Goal: Information Seeking & Learning: Understand process/instructions

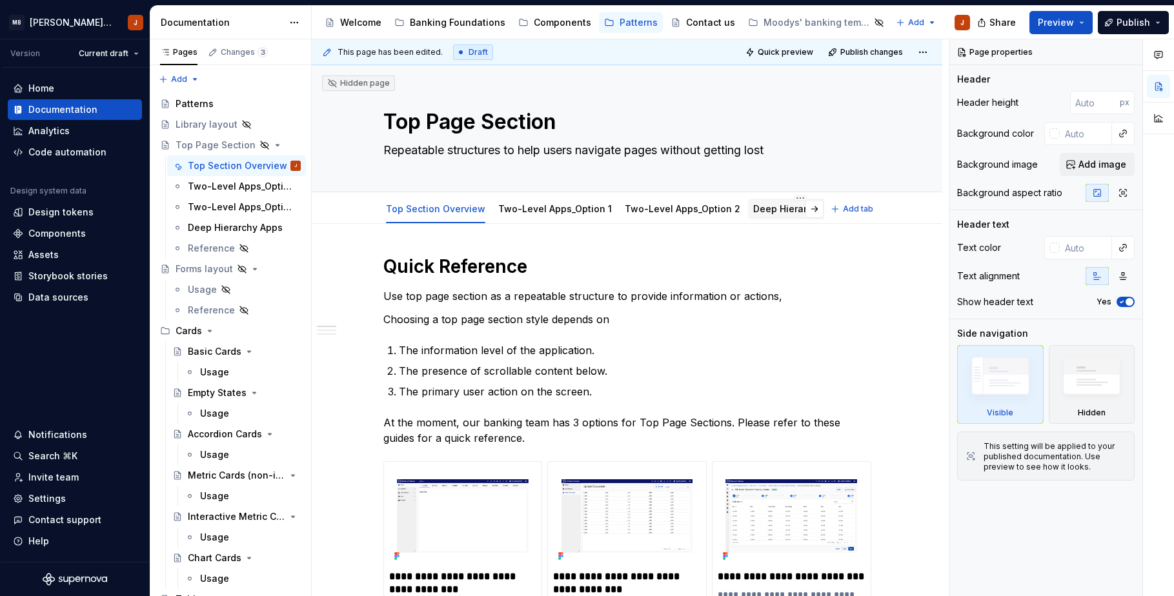
click at [800, 216] on div "Deep Hierarchy Apps" at bounding box center [800, 208] width 95 height 15
click at [790, 212] on link "Deep Hierarchy Apps" at bounding box center [800, 208] width 95 height 11
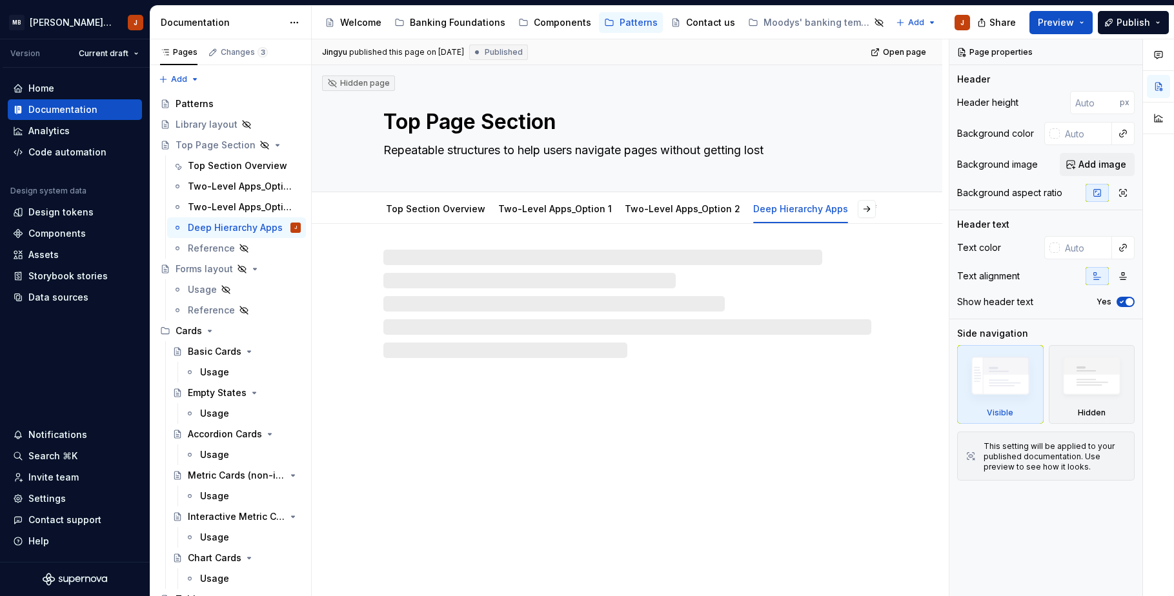
type textarea "*"
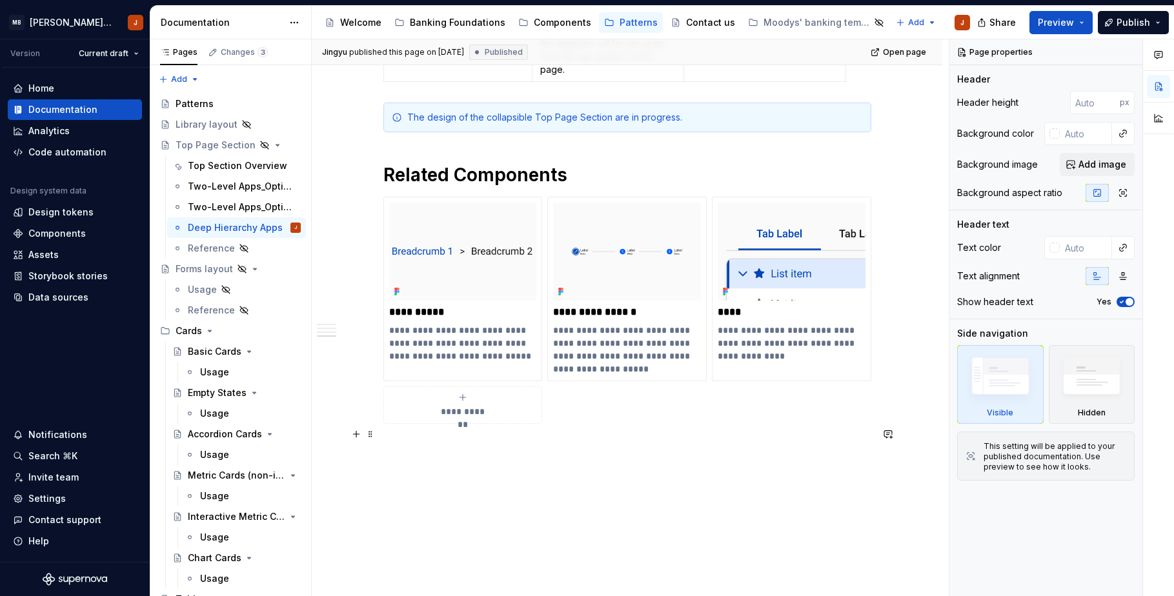
scroll to position [1578, 0]
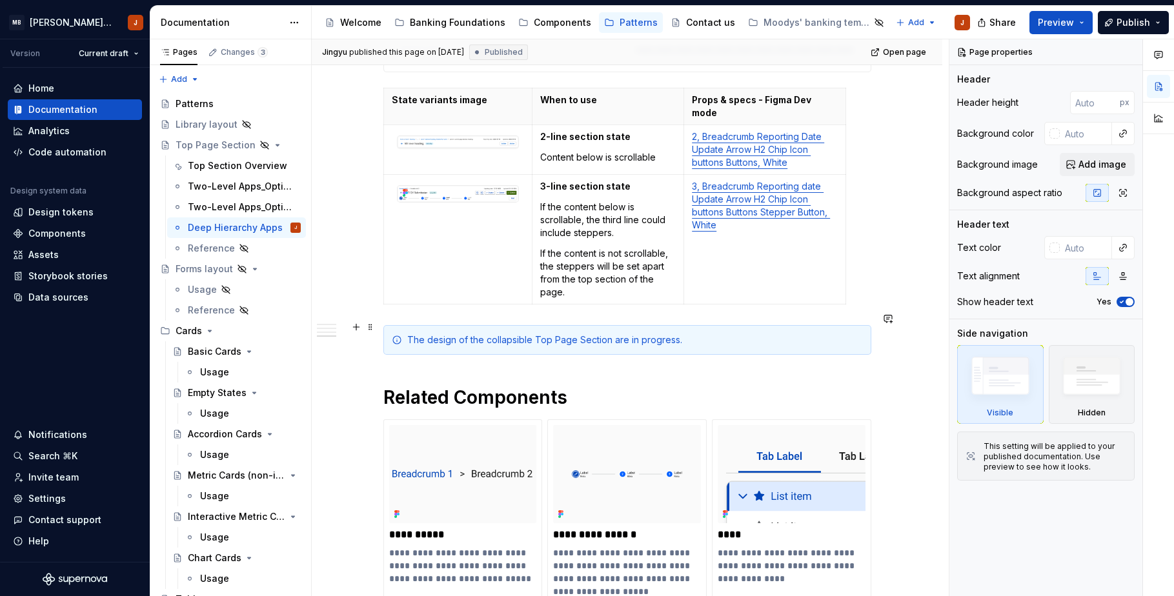
click at [802, 334] on div "The design of the collapsible Top Page Section are in progress." at bounding box center [627, 340] width 488 height 30
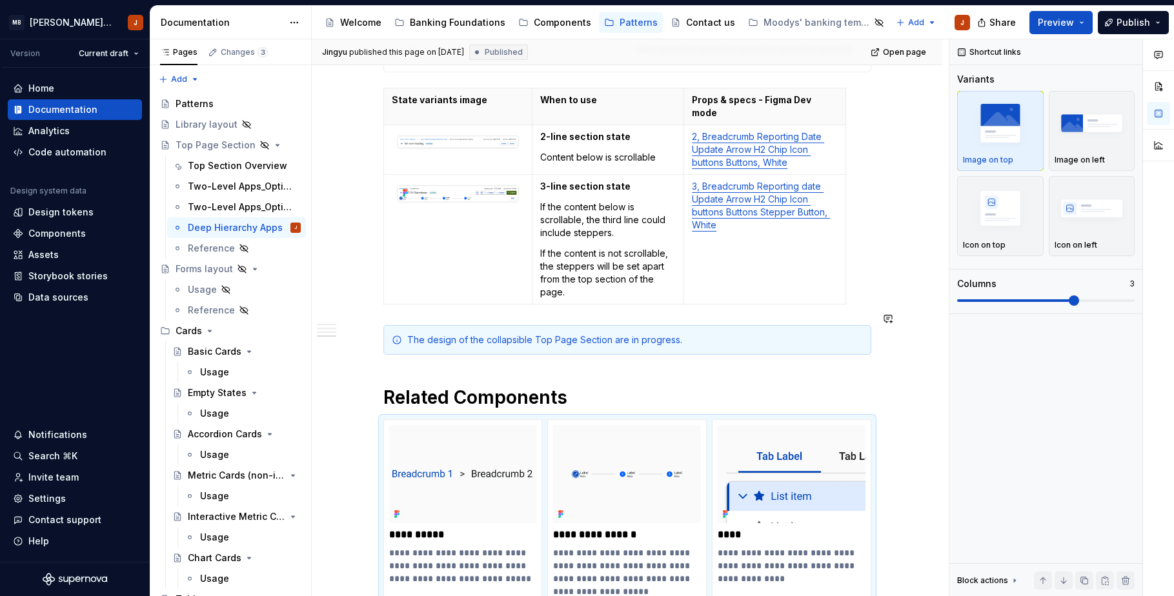
scroll to position [1615, 0]
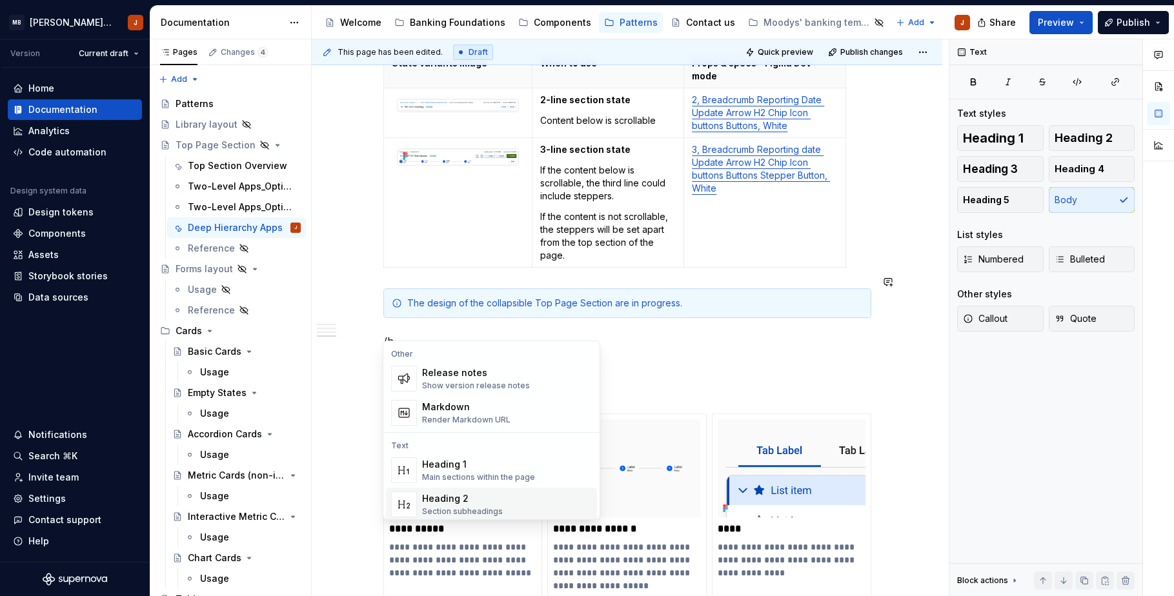
click at [530, 489] on span "Heading 2 Section subheadings" at bounding box center [491, 505] width 211 height 34
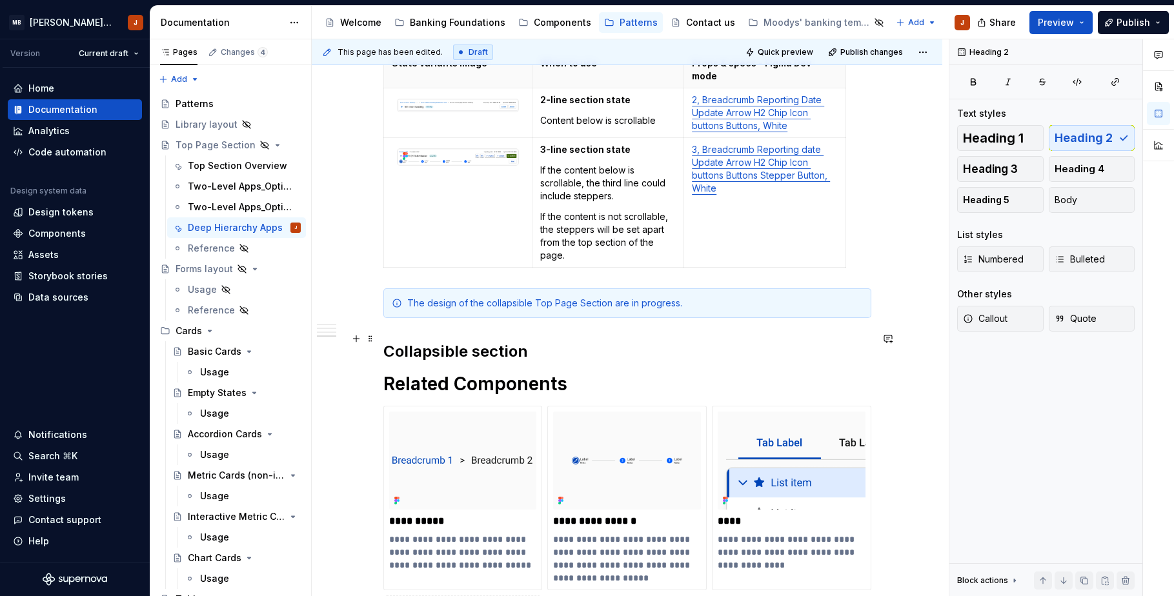
click at [476, 341] on h2 "Collapsible section" at bounding box center [627, 351] width 488 height 21
click at [508, 341] on h2 "Collapsible Section" at bounding box center [627, 351] width 488 height 21
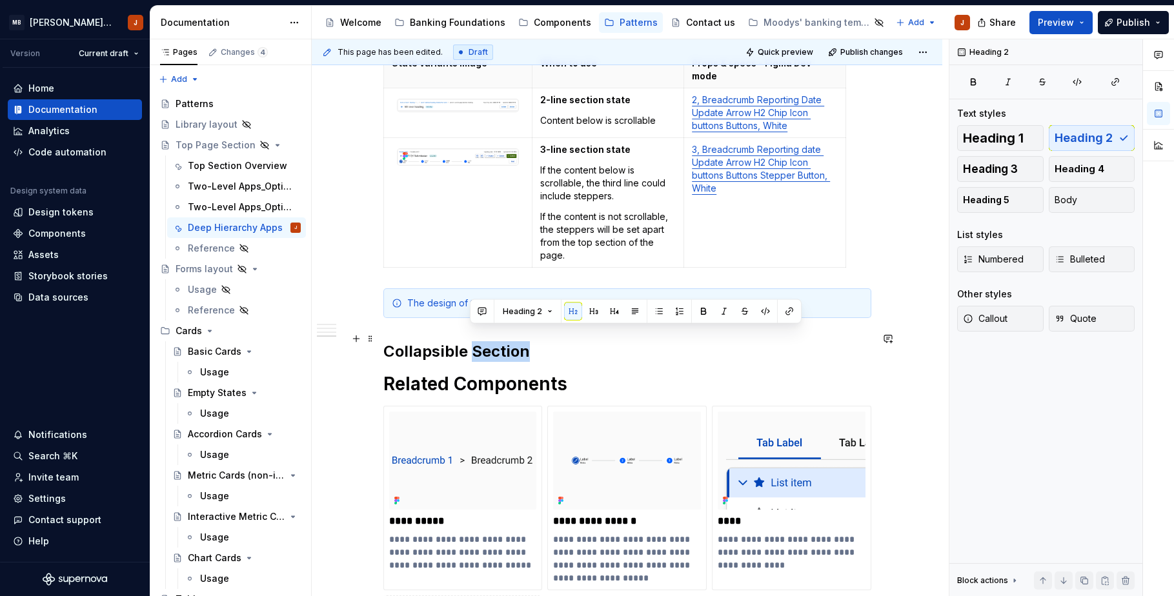
click at [508, 341] on h2 "Collapsible Section" at bounding box center [627, 351] width 488 height 21
click at [454, 316] on button "Heading 2" at bounding box center [440, 312] width 61 height 18
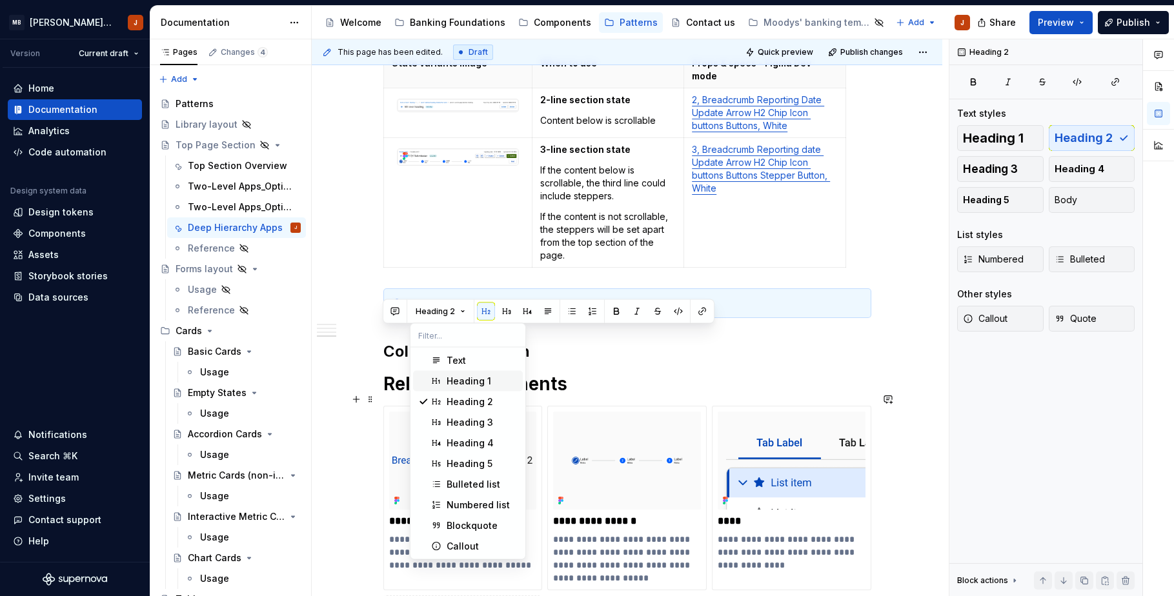
click at [441, 390] on span "Heading 1" at bounding box center [468, 381] width 110 height 21
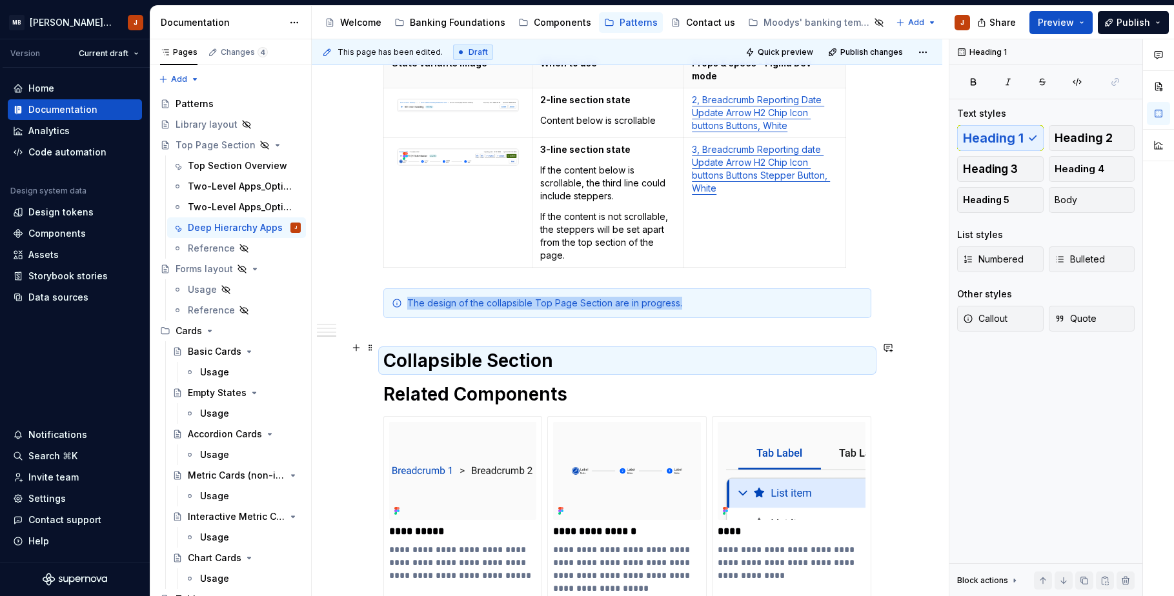
click at [552, 349] on h1 "Collapsible Section" at bounding box center [627, 360] width 488 height 23
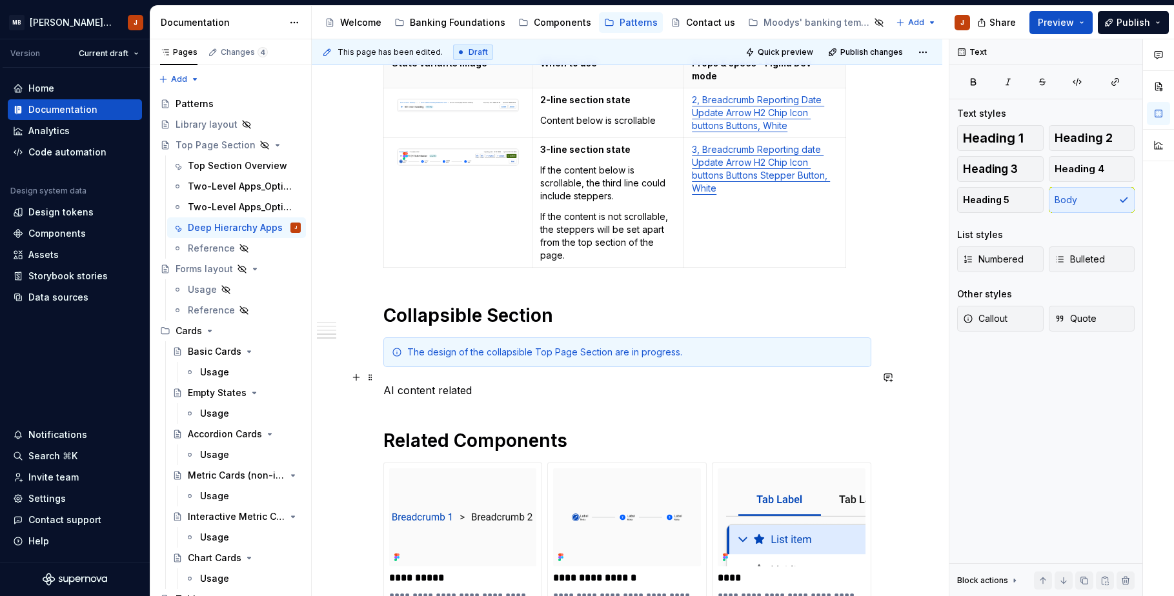
click at [409, 383] on p "AI content related" at bounding box center [627, 390] width 488 height 15
click at [466, 383] on p "AI-related" at bounding box center [627, 390] width 488 height 15
click at [438, 383] on p "AI-related top section" at bounding box center [627, 390] width 488 height 15
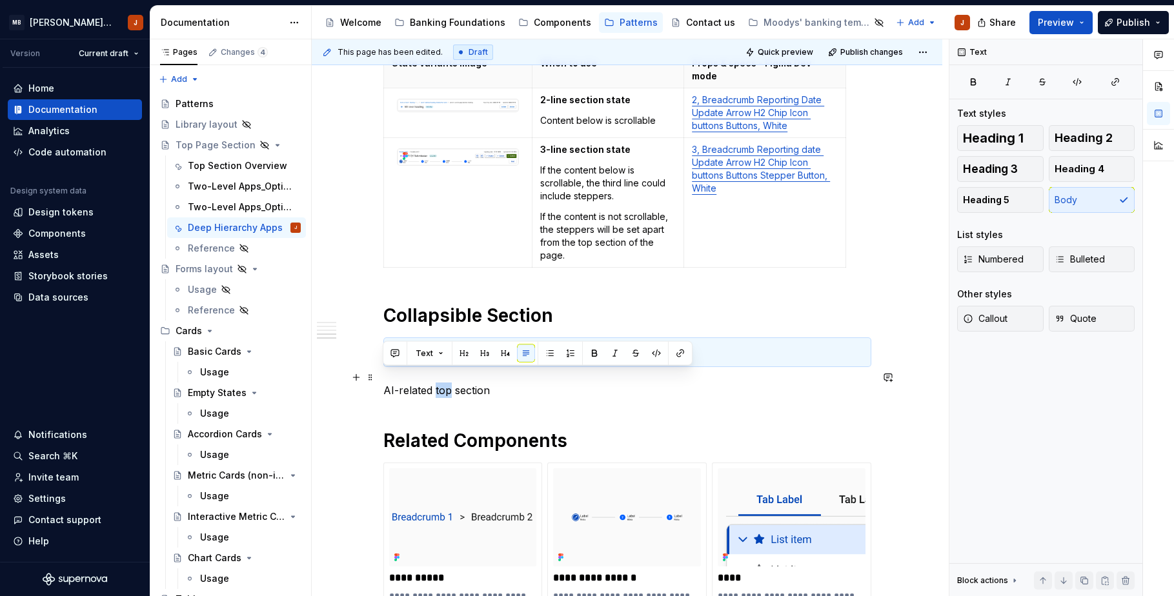
click at [438, 383] on p "AI-related top section" at bounding box center [627, 390] width 488 height 15
click at [459, 355] on button "button" at bounding box center [464, 354] width 18 height 18
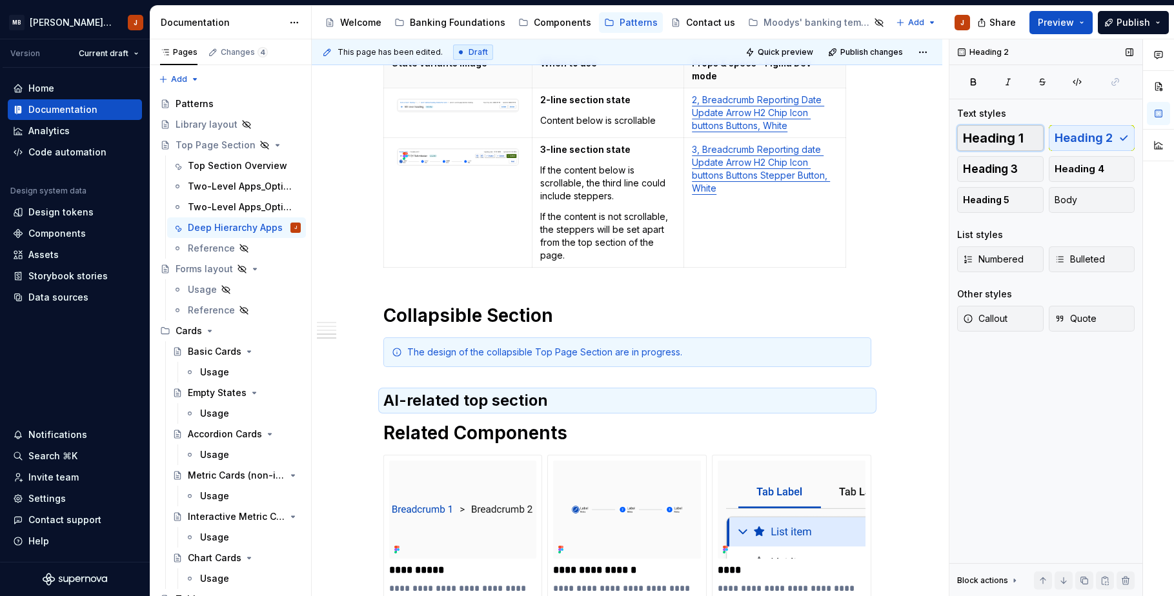
click at [989, 138] on span "Heading 1" at bounding box center [993, 138] width 61 height 13
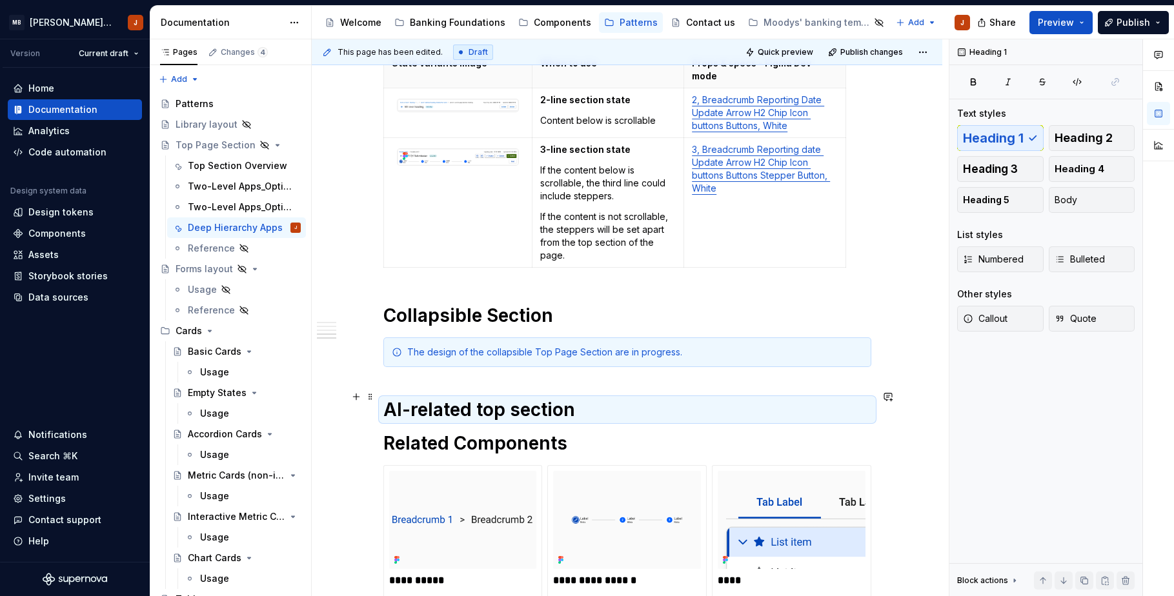
click at [627, 398] on h1 "AI-related top section" at bounding box center [627, 409] width 488 height 23
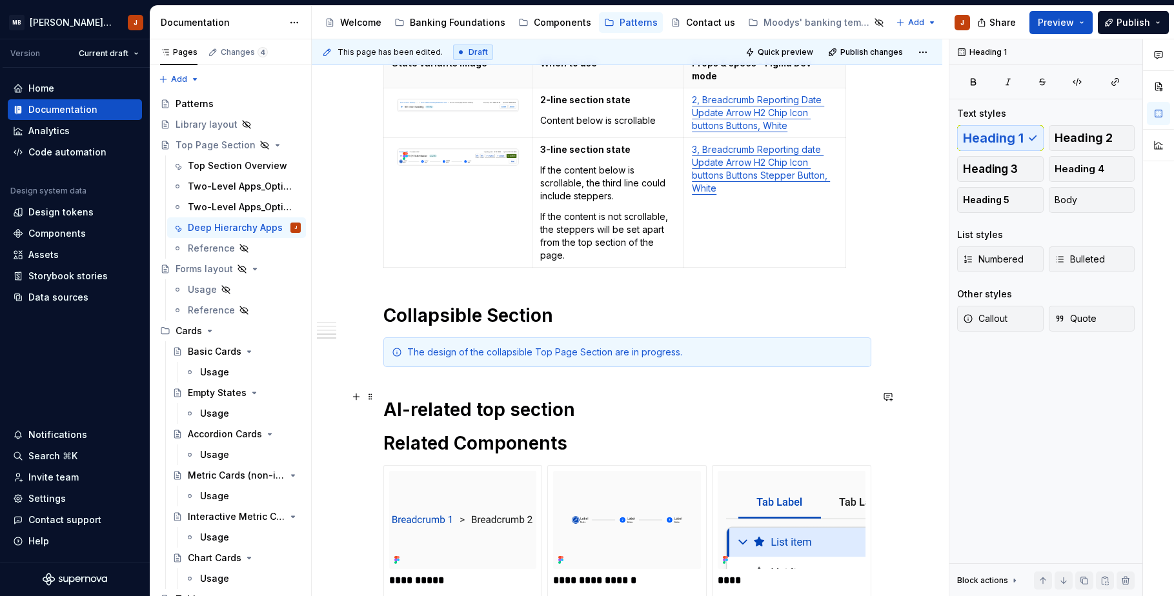
click at [608, 400] on h1 "AI-related top section" at bounding box center [627, 409] width 488 height 23
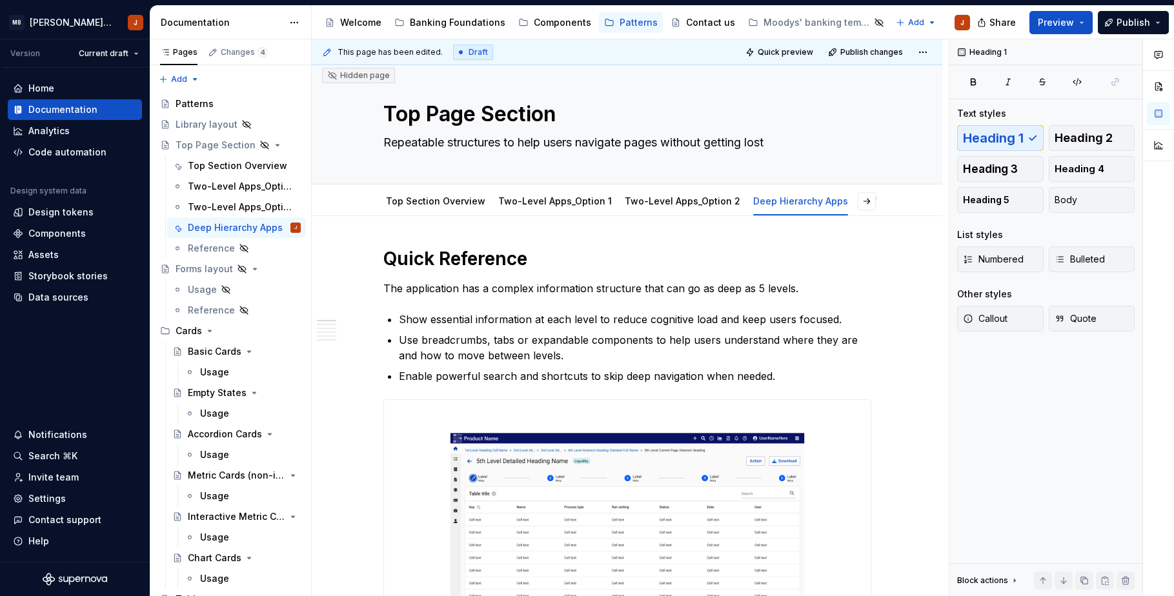
scroll to position [0, 0]
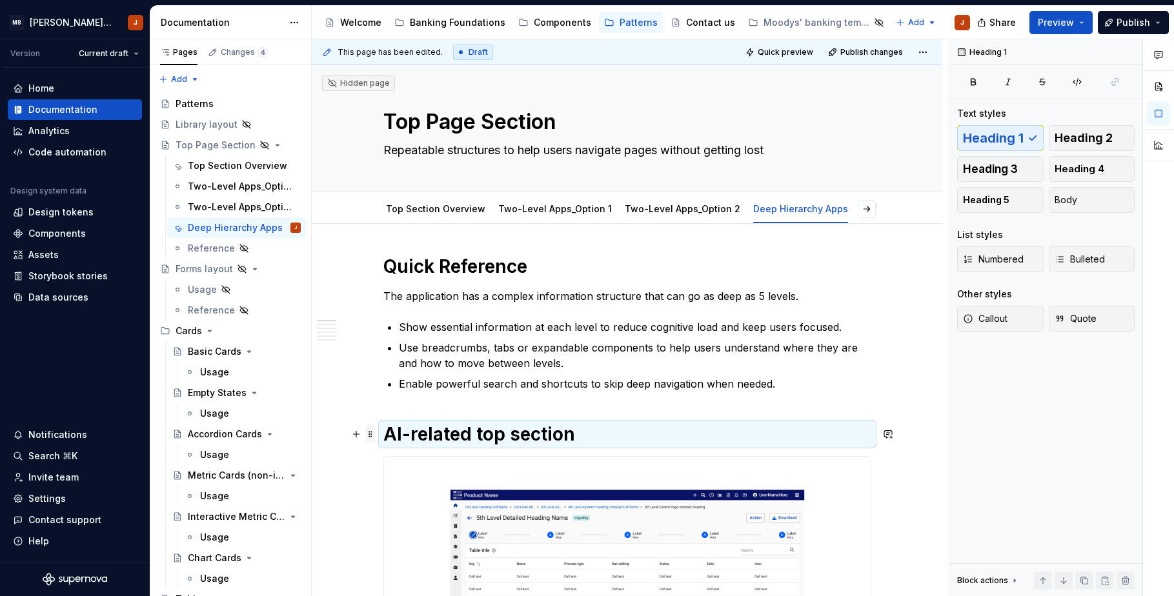
click at [370, 430] on span at bounding box center [370, 434] width 10 height 18
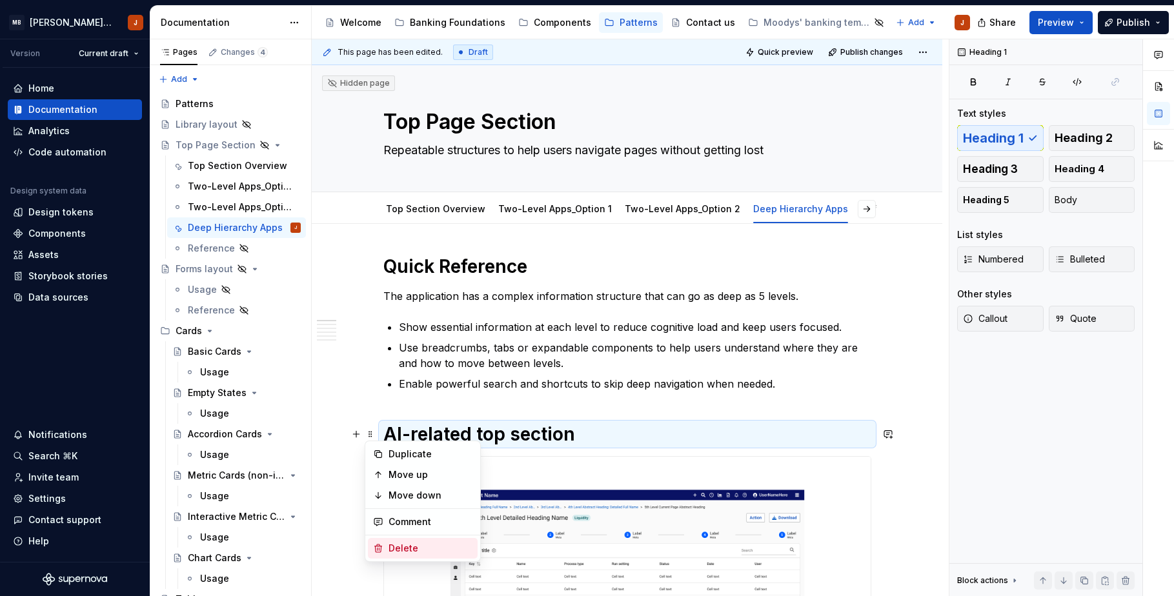
click at [412, 550] on div "Delete" at bounding box center [431, 548] width 84 height 13
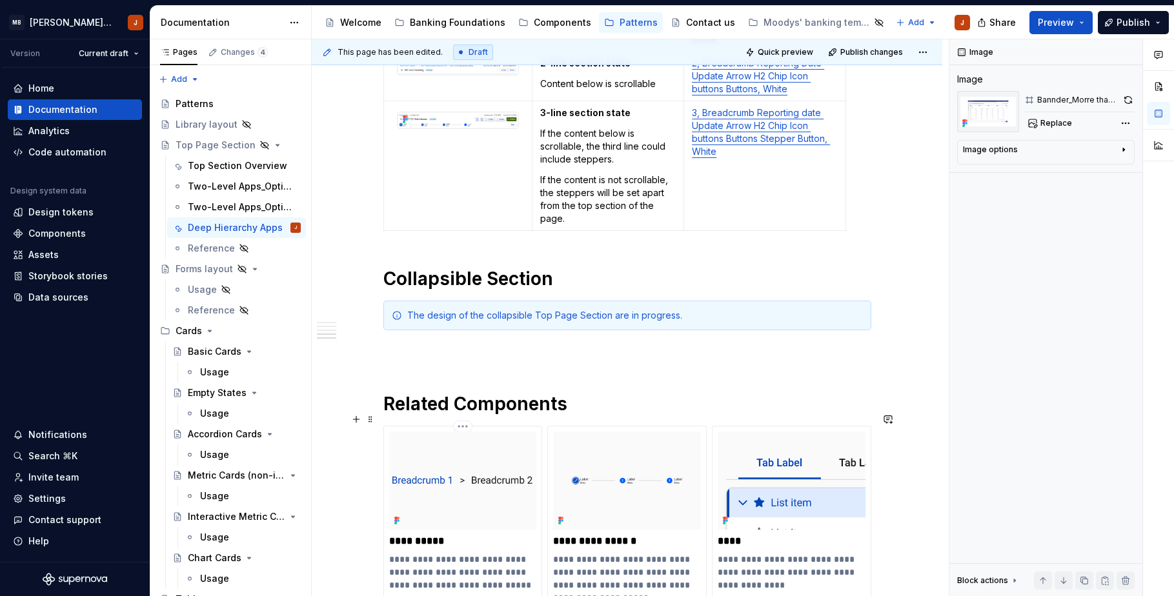
scroll to position [1656, 0]
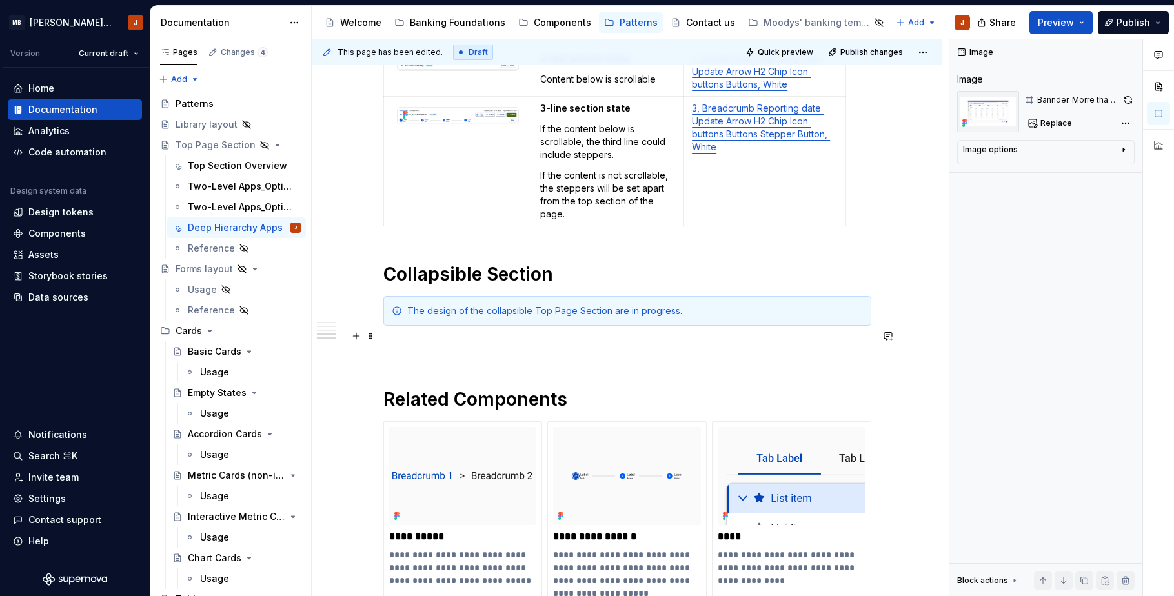
click at [530, 341] on p at bounding box center [627, 348] width 488 height 15
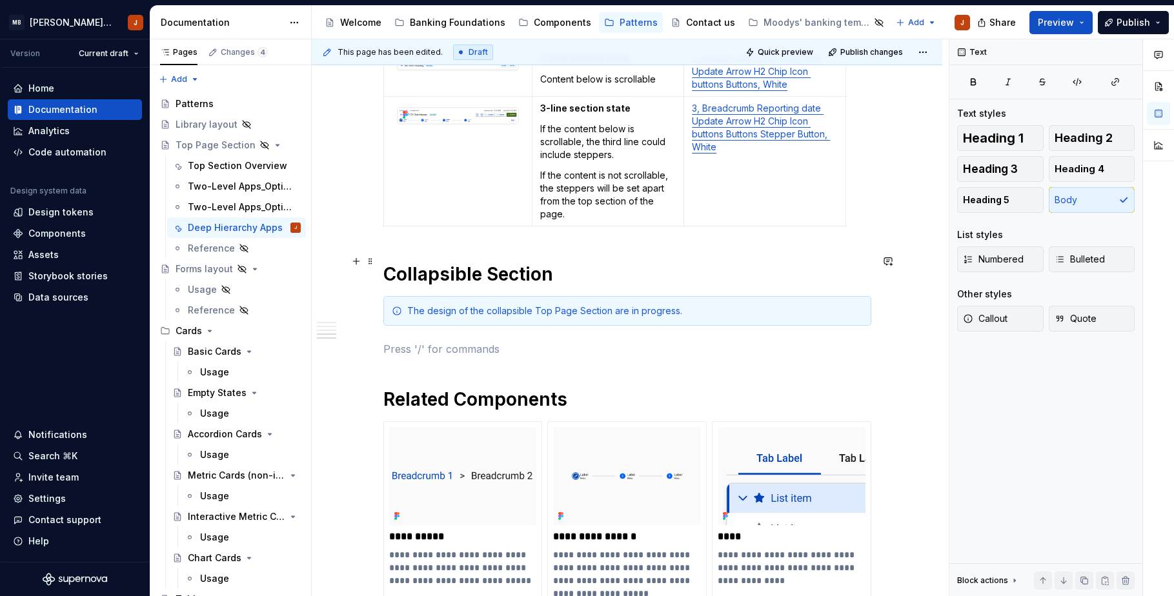
click at [483, 263] on h1 "Collapsible Section" at bounding box center [627, 274] width 488 height 23
click at [494, 341] on p at bounding box center [627, 348] width 488 height 15
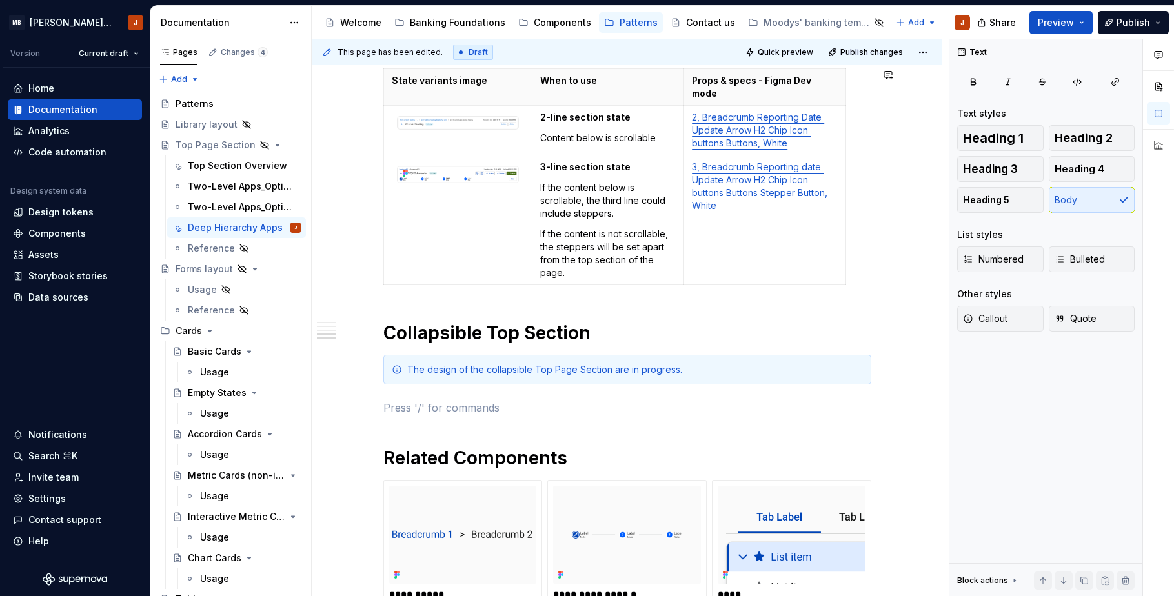
scroll to position [1622, 0]
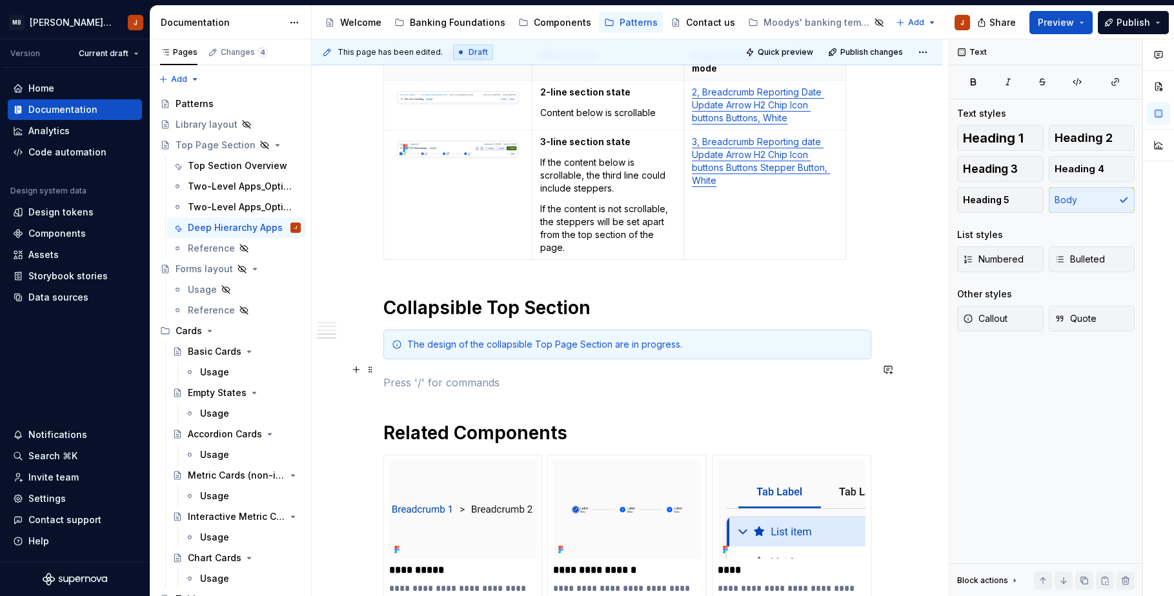
click at [676, 375] on p at bounding box center [627, 382] width 488 height 15
click at [496, 375] on p at bounding box center [627, 382] width 488 height 15
click at [496, 375] on p "[URL][DOMAIN_NAME][DATE]" at bounding box center [627, 382] width 488 height 15
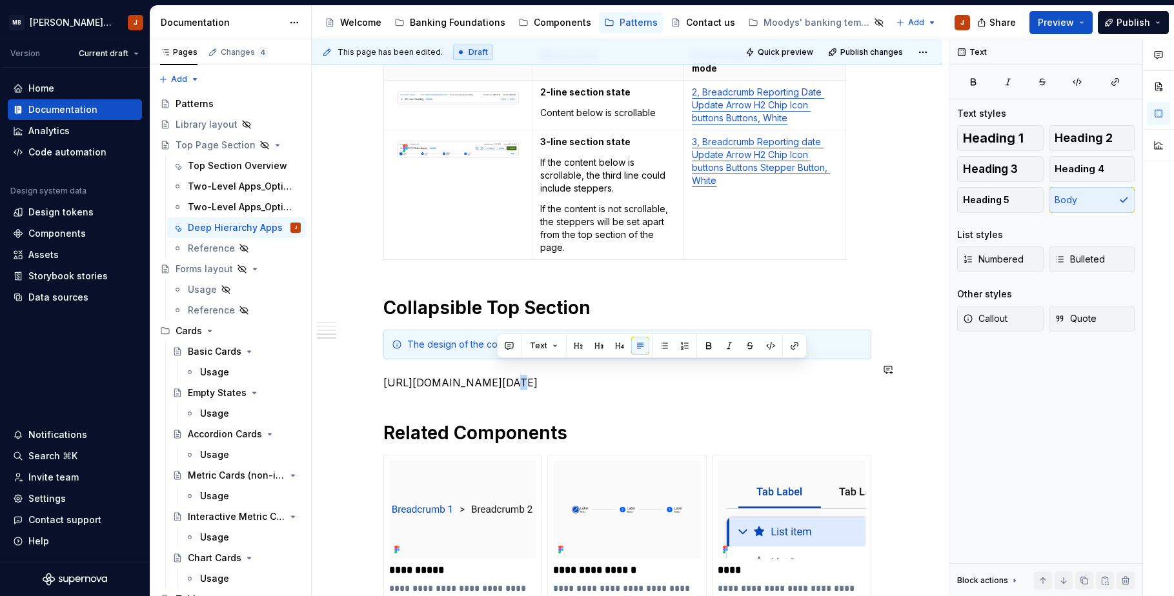
click at [496, 375] on p "[URL][DOMAIN_NAME][DATE]" at bounding box center [627, 382] width 488 height 15
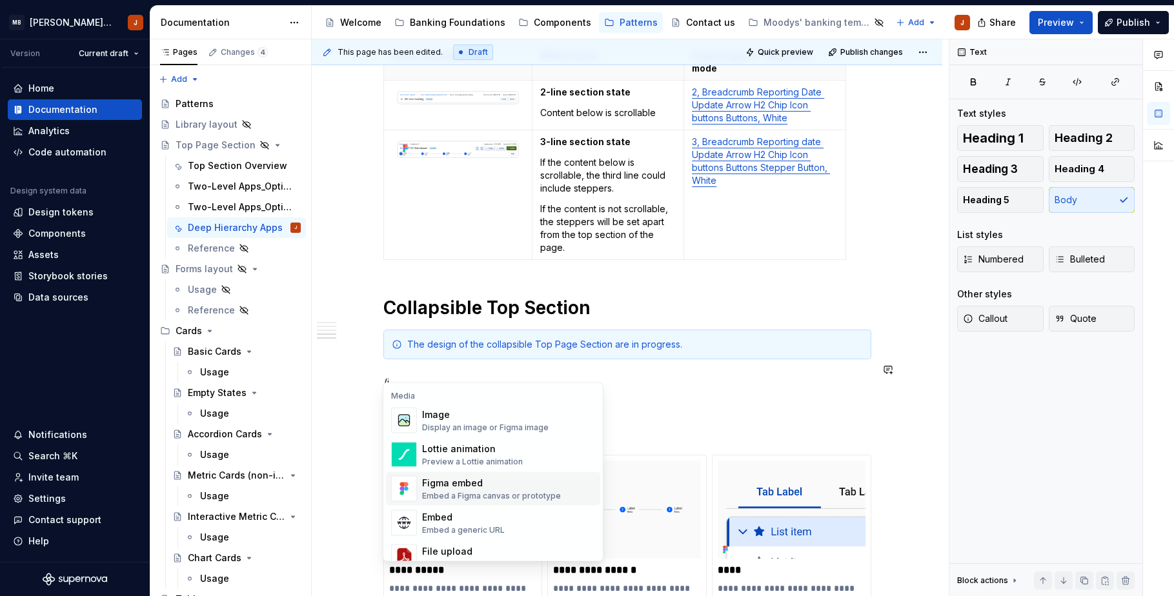
click at [525, 500] on div "Embed a Figma canvas or prototype" at bounding box center [491, 496] width 139 height 10
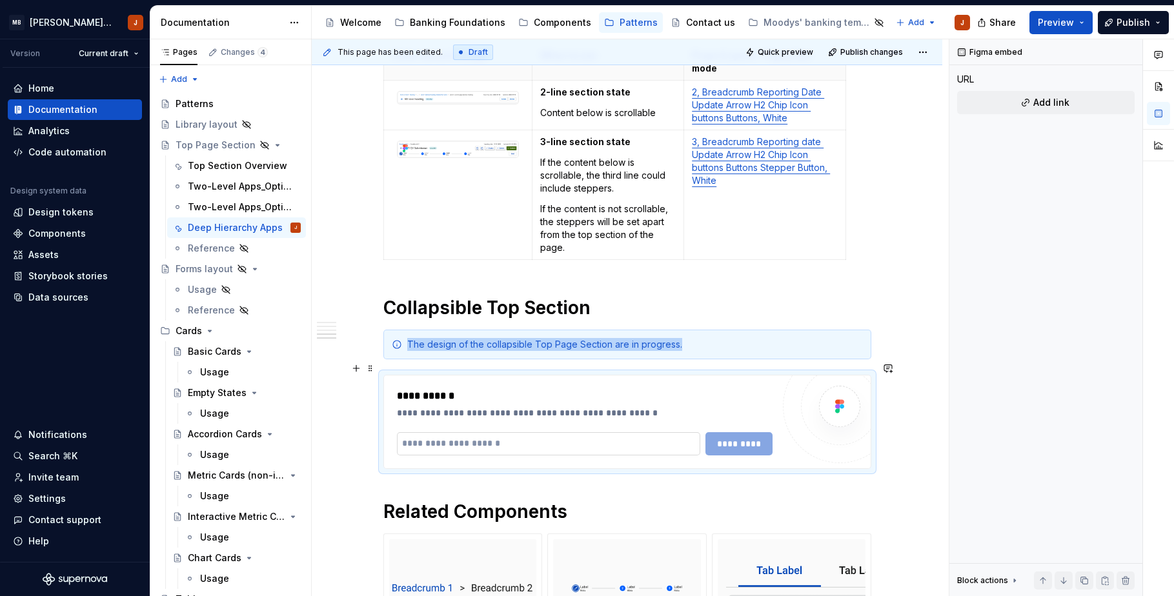
click at [488, 432] on input "text" at bounding box center [549, 443] width 304 height 23
type textarea "*"
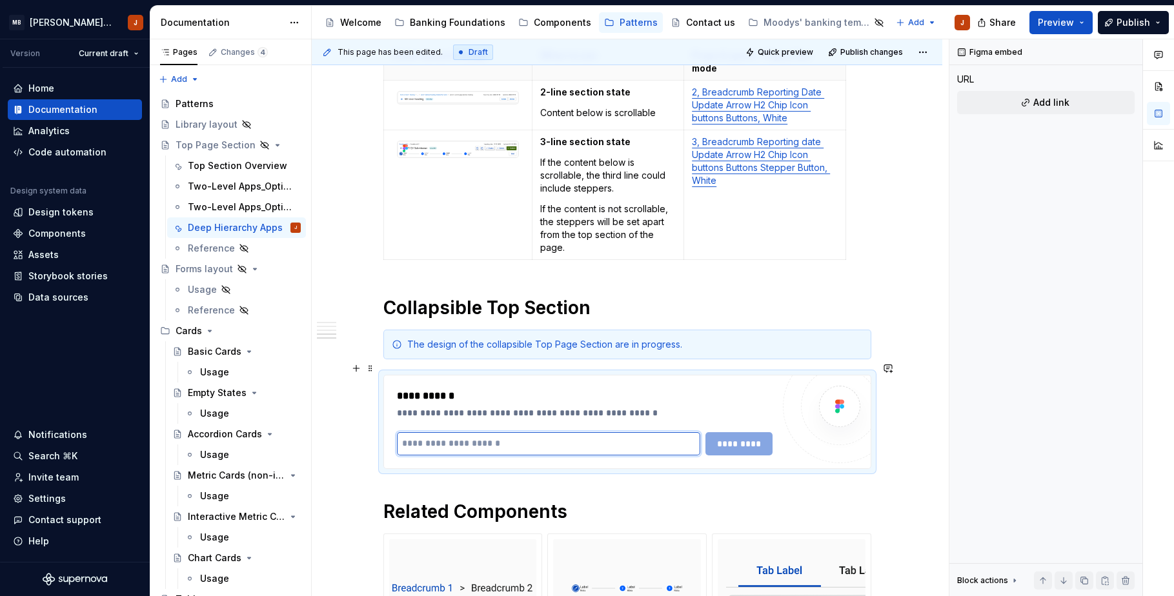
click at [488, 432] on input "text" at bounding box center [549, 443] width 304 height 23
click at [472, 432] on input "text" at bounding box center [549, 443] width 304 height 23
paste input "**********"
type input "**********"
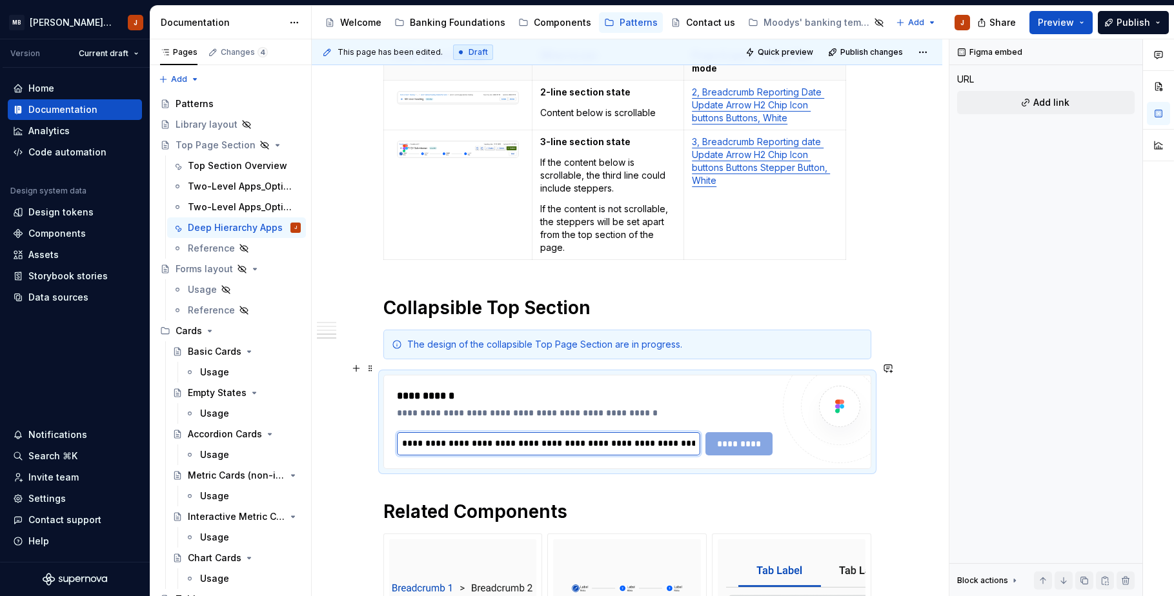
scroll to position [0, 298]
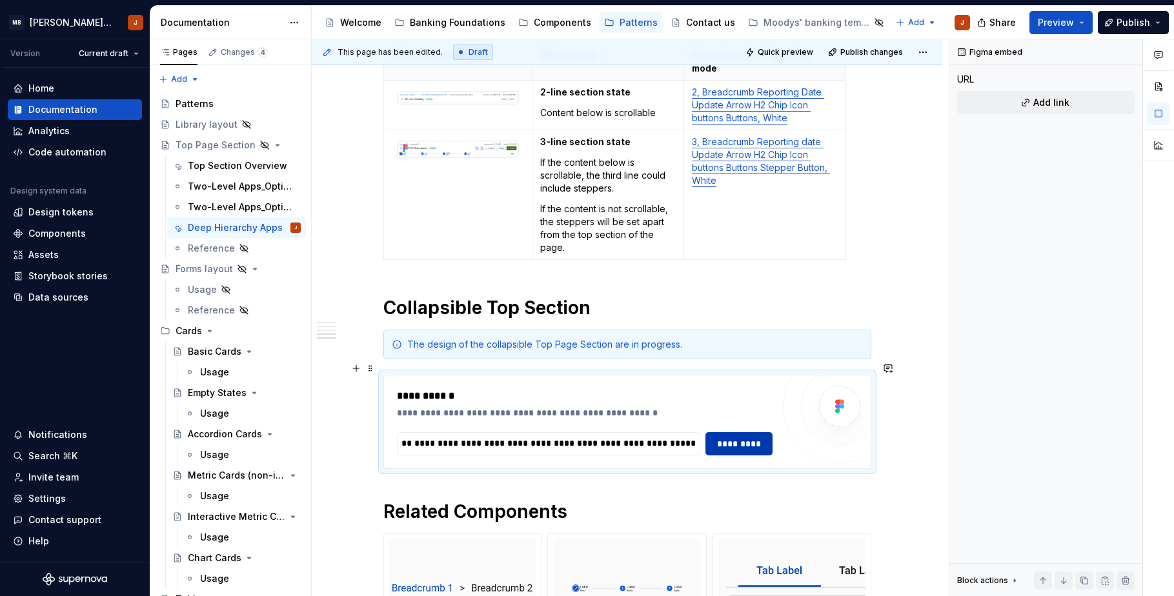
click at [740, 438] on span "*********" at bounding box center [739, 444] width 50 height 13
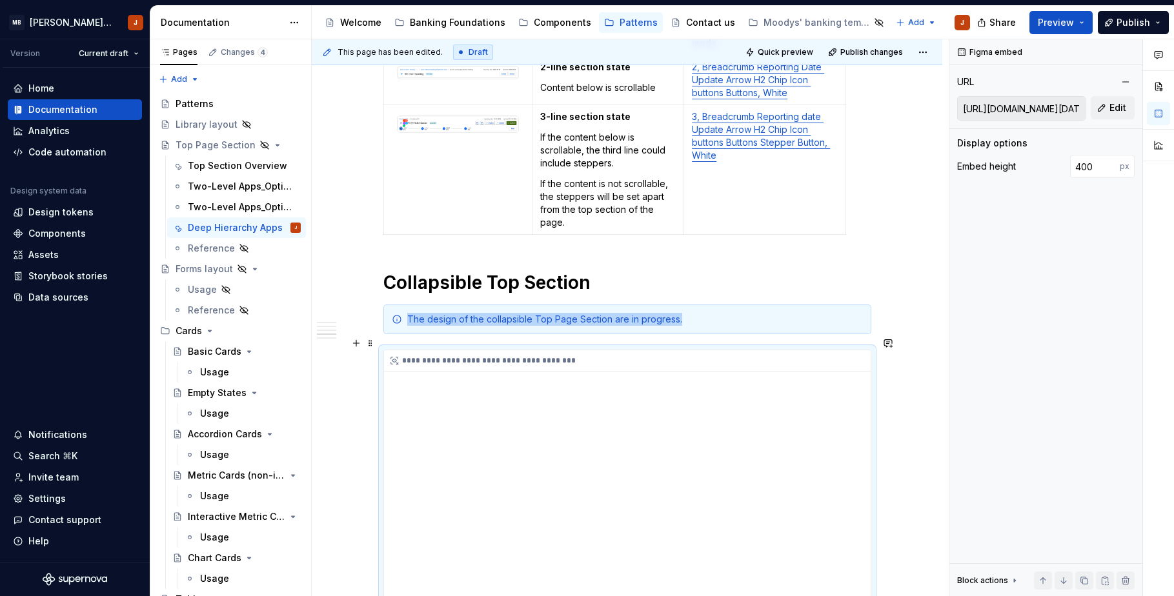
click at [733, 367] on div "**********" at bounding box center [627, 479] width 487 height 258
click at [695, 436] on div "**********" at bounding box center [627, 479] width 487 height 258
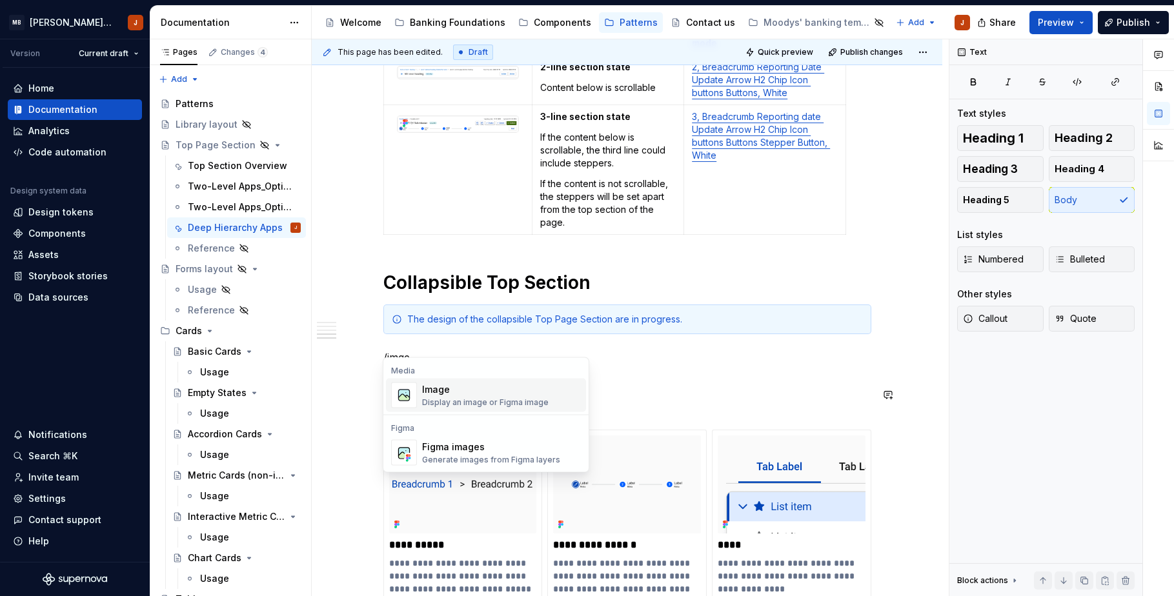
click at [548, 402] on div "Image Display an image or Figma image" at bounding box center [501, 396] width 159 height 26
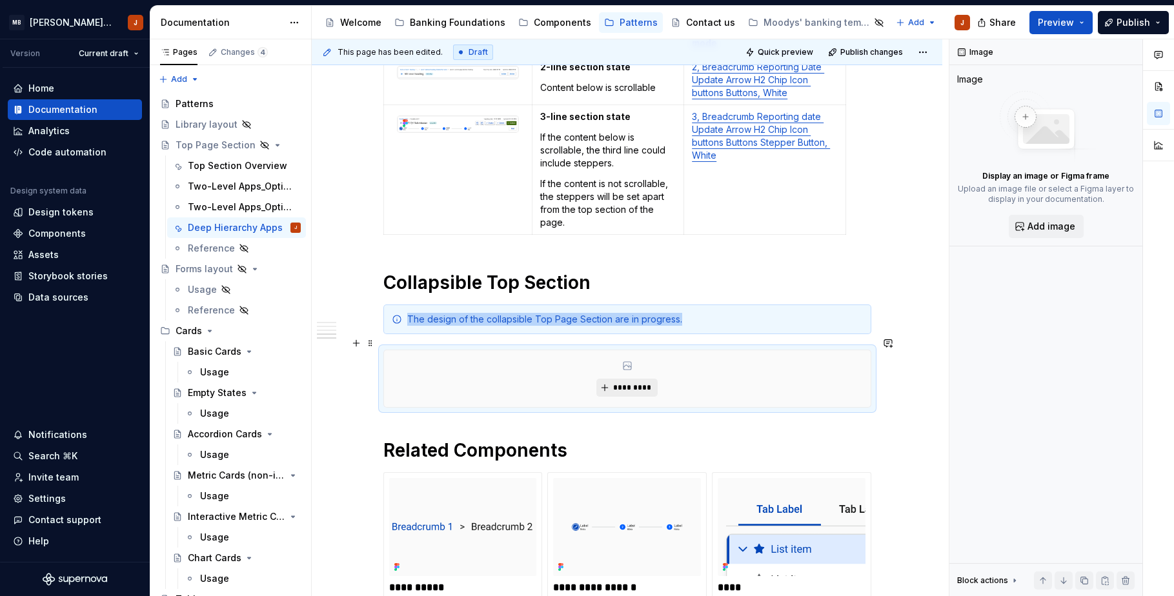
click at [644, 379] on button "*********" at bounding box center [626, 388] width 61 height 18
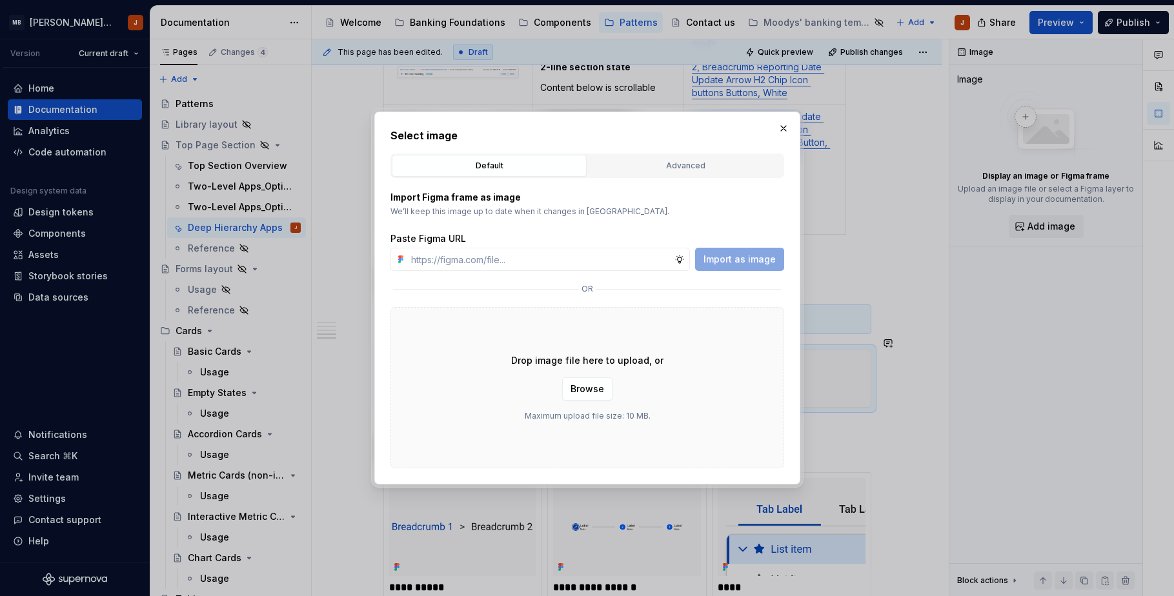
type input "[URL][DOMAIN_NAME][DATE]"
click at [731, 268] on button "Import as image" at bounding box center [739, 259] width 89 height 23
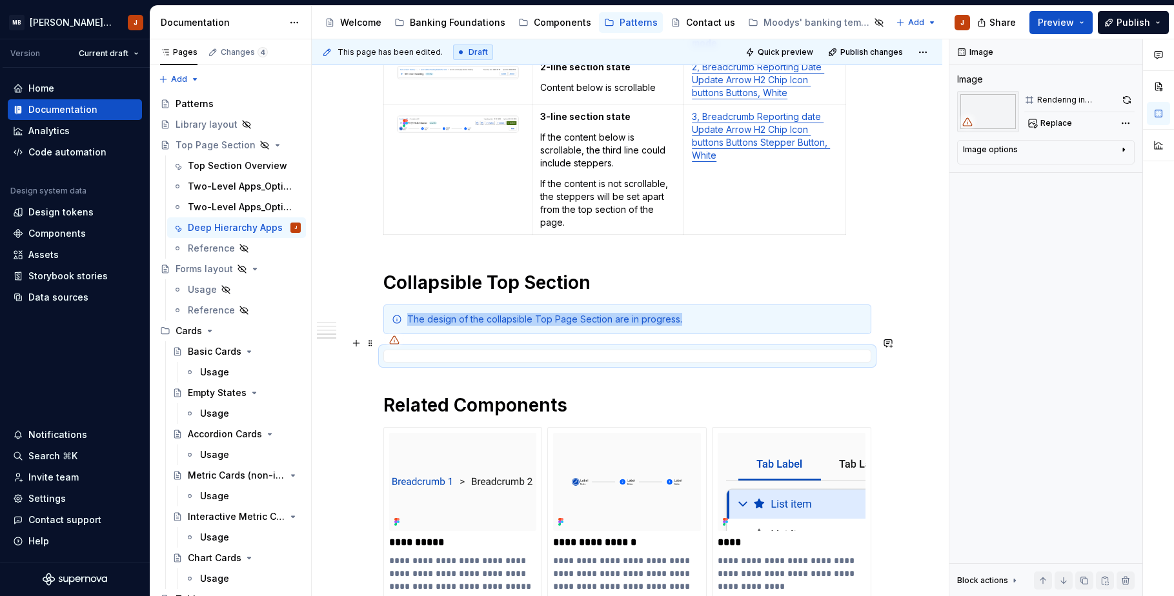
click at [729, 350] on div at bounding box center [627, 356] width 488 height 13
click at [1123, 101] on button "button" at bounding box center [1126, 100] width 16 height 18
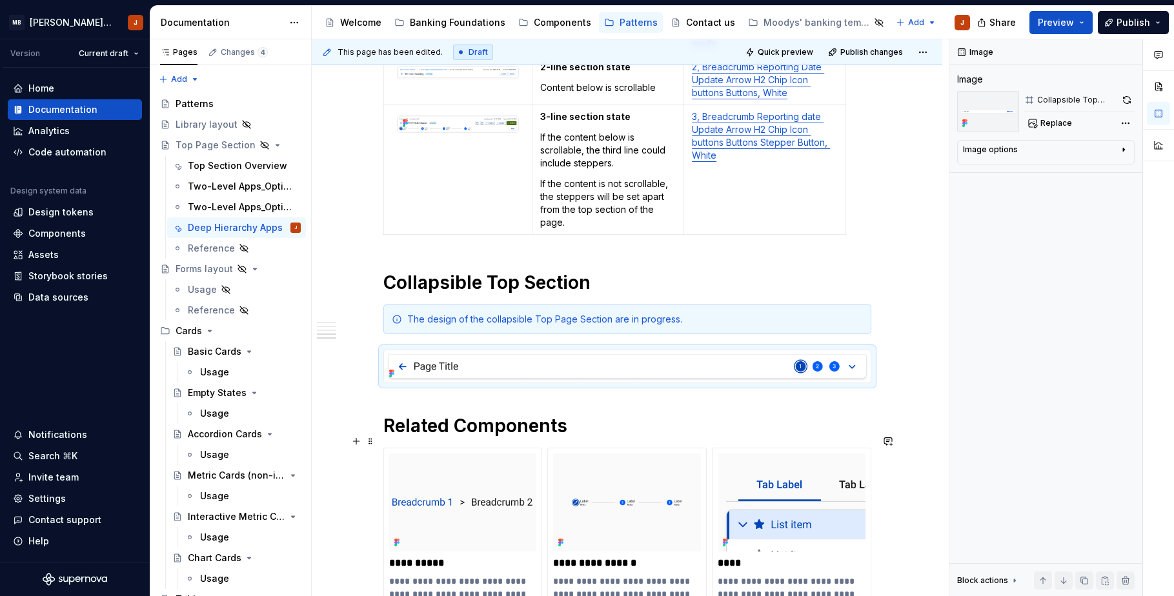
click at [424, 350] on img at bounding box center [627, 366] width 487 height 32
click at [1129, 97] on button "button" at bounding box center [1126, 100] width 16 height 18
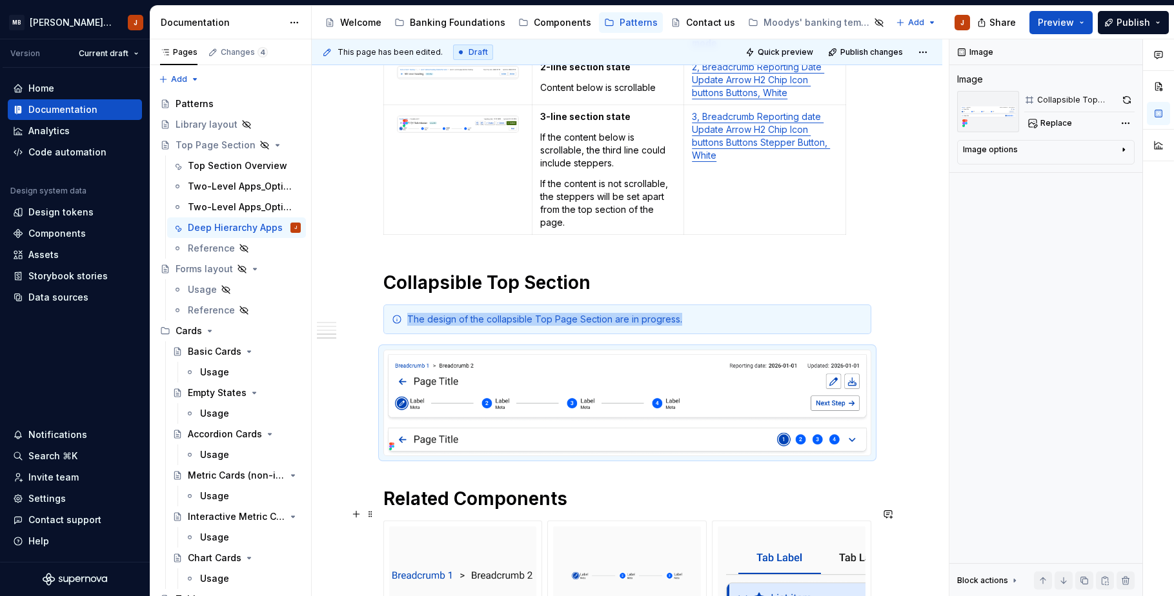
click at [500, 313] on div "The design of the collapsible Top Page Section are in progress." at bounding box center [635, 319] width 456 height 13
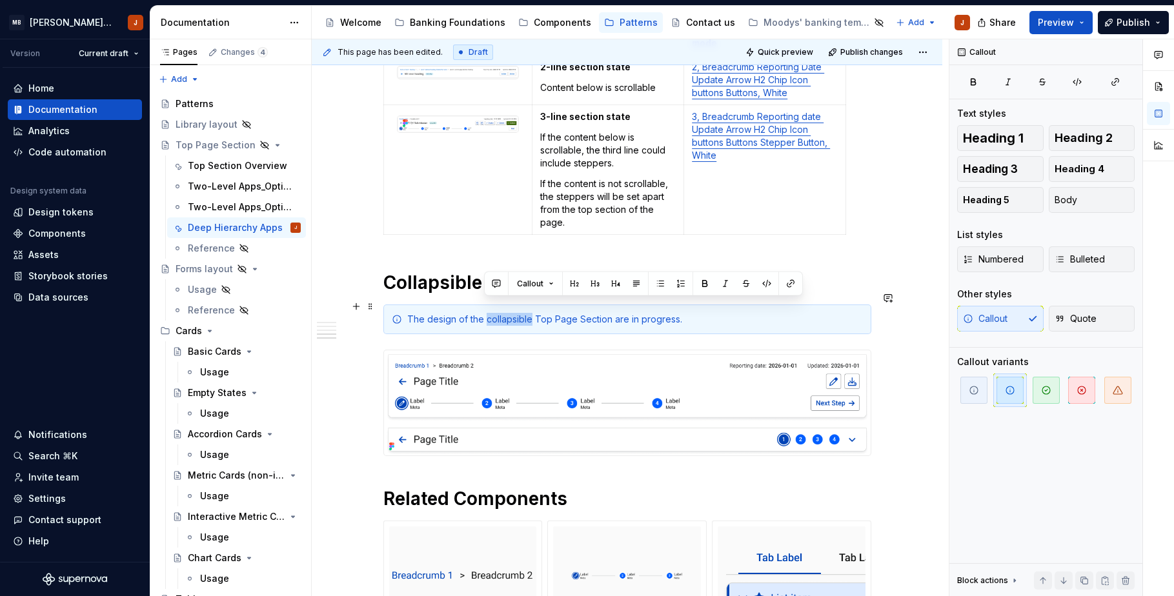
click at [489, 313] on div "The design of the collapsible Top Page Section are in progress." at bounding box center [635, 319] width 456 height 13
click at [924, 50] on html "MB [PERSON_NAME] Banking Fusion Design System J Version Current draft Home Docu…" at bounding box center [587, 298] width 1174 height 596
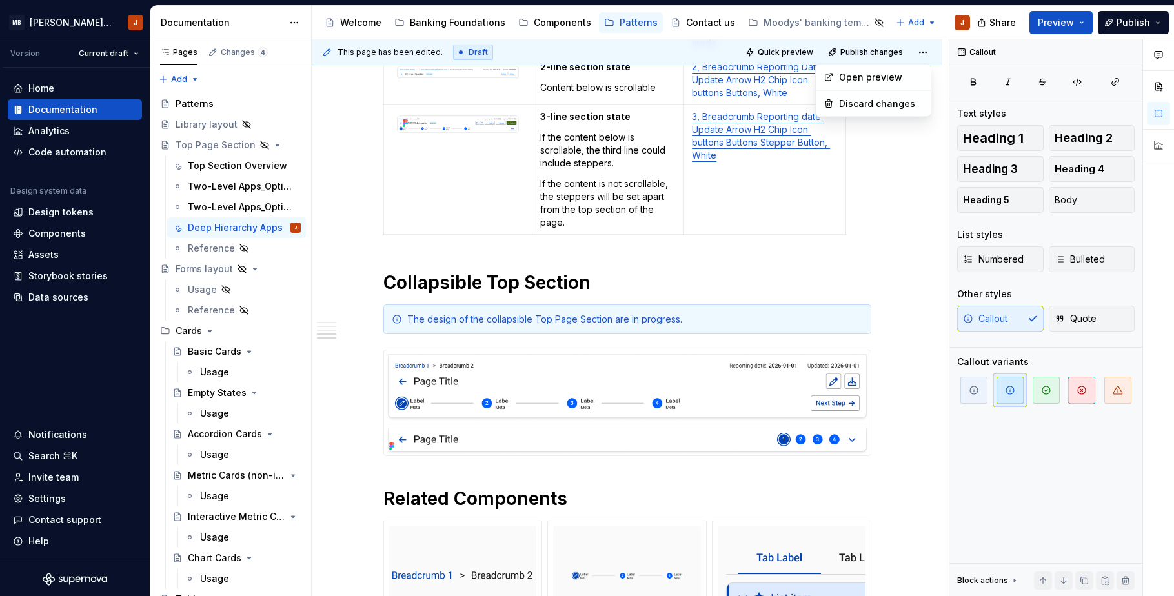
click at [796, 50] on html "MB [PERSON_NAME] Banking Fusion Design System J Version Current draft Home Docu…" at bounding box center [587, 298] width 1174 height 596
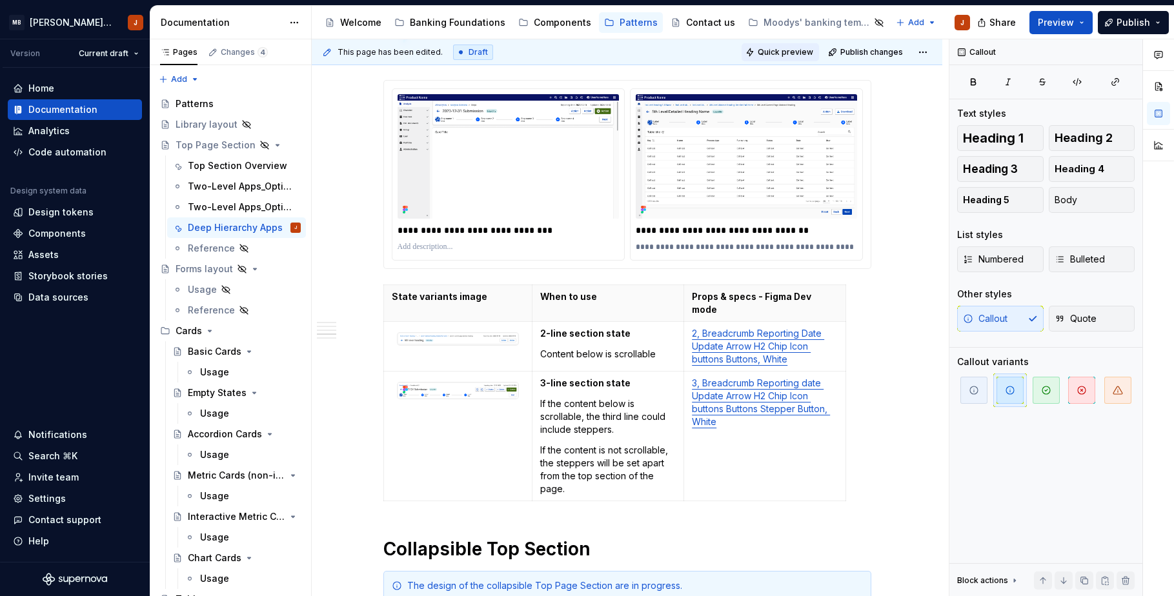
click at [797, 52] on span "Quick preview" at bounding box center [786, 52] width 56 height 10
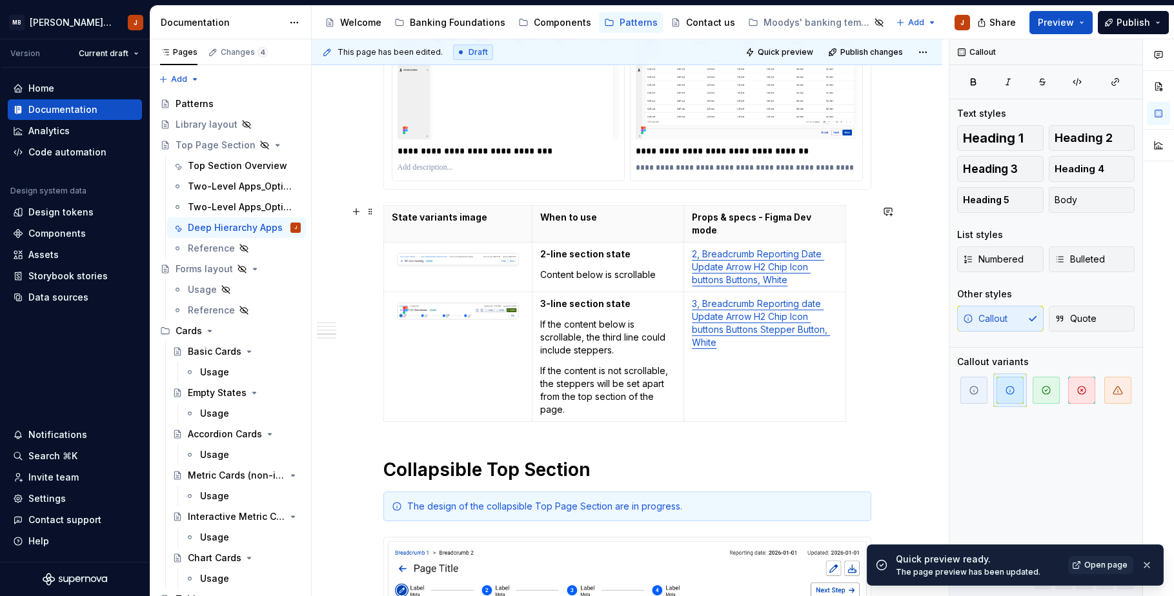
scroll to position [1618, 0]
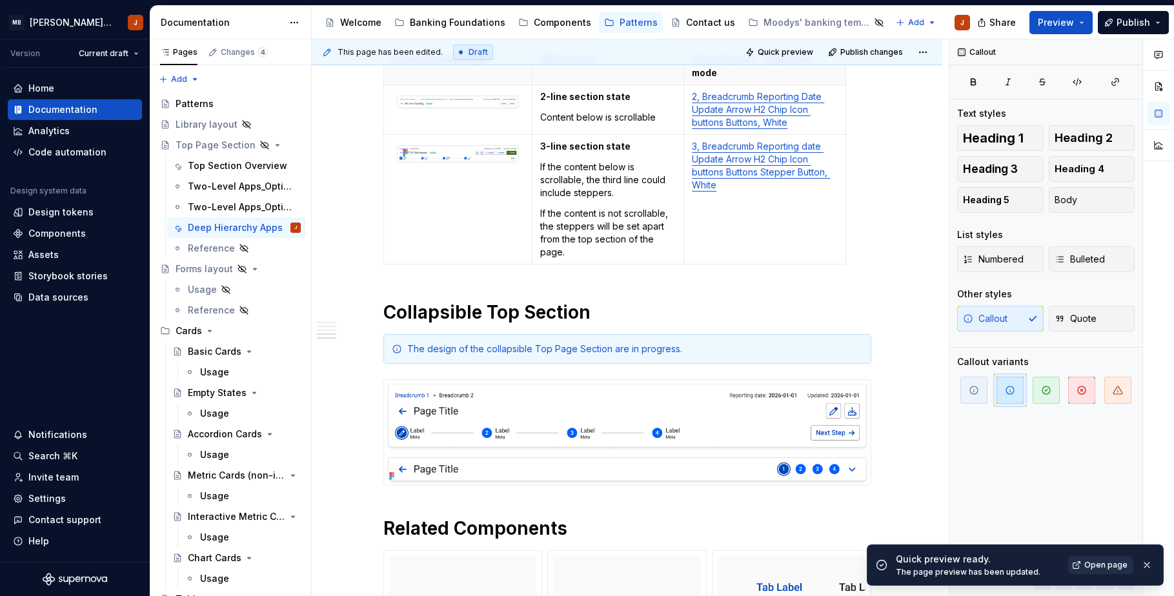
click at [1102, 569] on span "Open page" at bounding box center [1105, 565] width 43 height 10
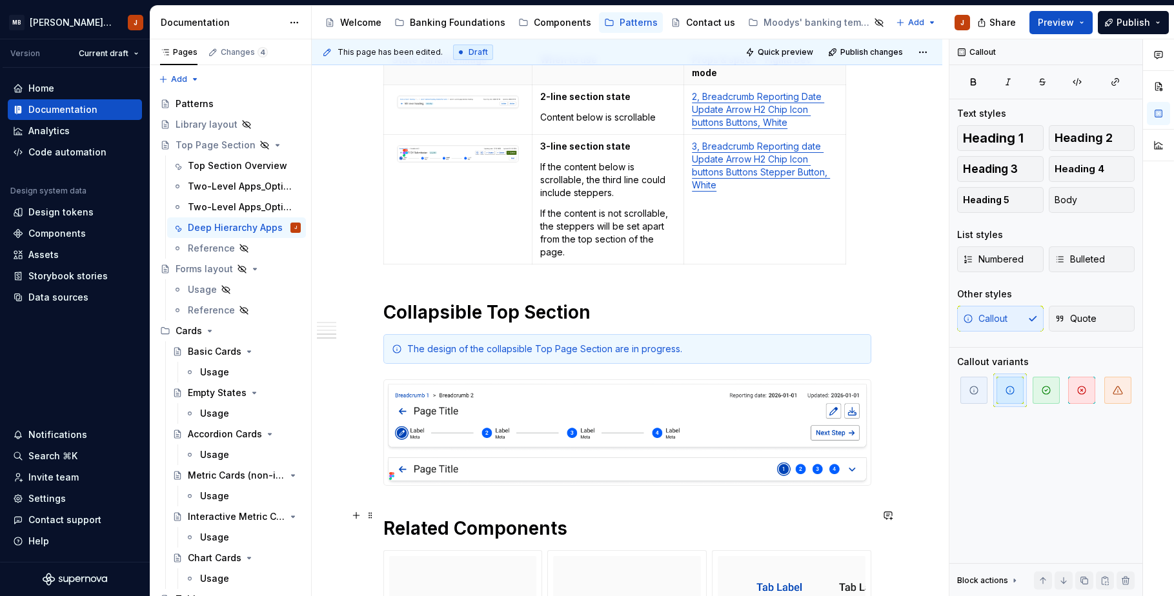
click at [385, 517] on h1 "Related Components" at bounding box center [627, 528] width 488 height 23
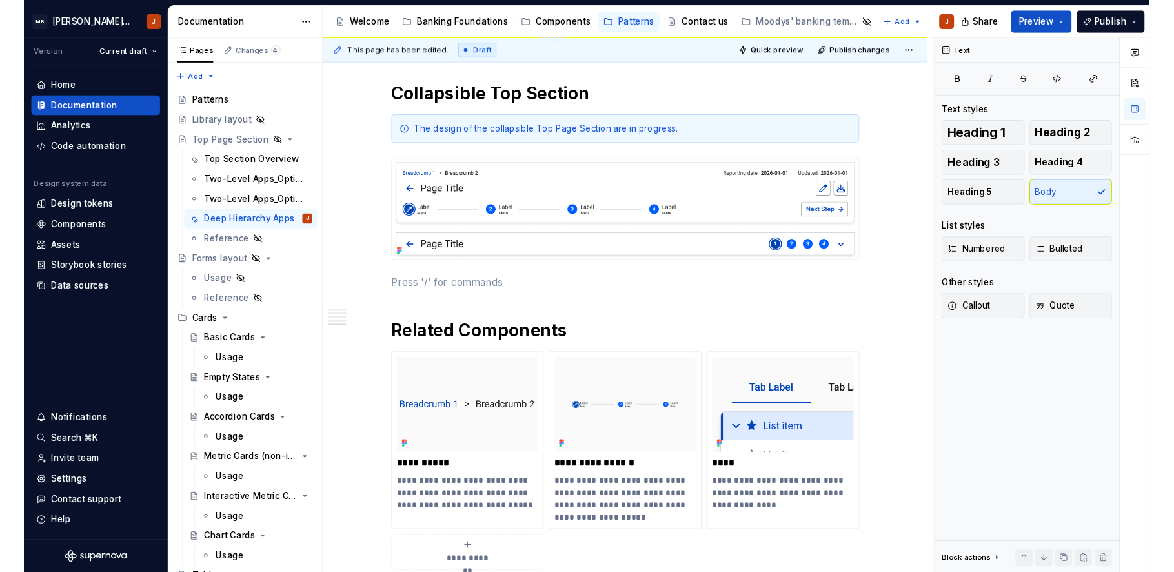
scroll to position [1636, 0]
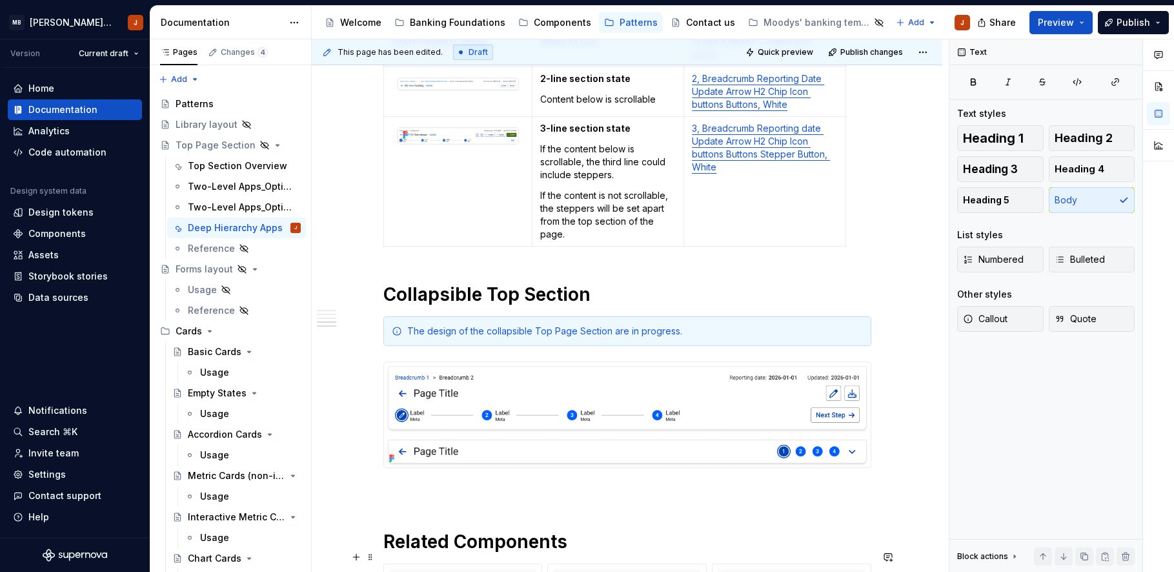
type textarea "*"
